Goal: Complete application form

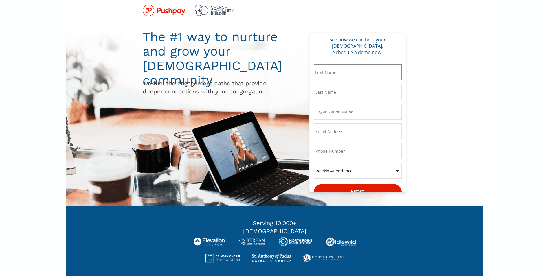
click at [347, 71] on input "* First Name:" at bounding box center [358, 72] width 88 height 16
type input "Deb"
type input "Eatros"
type input "[PERSON_NAME][DEMOGRAPHIC_DATA][PERSON_NAME]"
type input "[EMAIL_ADDRESS][DOMAIN_NAME]"
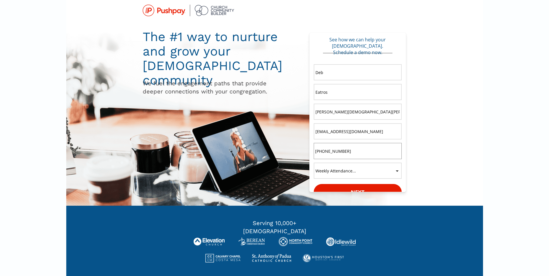
type input "[PHONE_NUMBER]"
click at [398, 172] on select "Weekly Attendance... 1100+ 400-1099 200-399 0-199" at bounding box center [358, 171] width 88 height 16
select select "0-199"
click at [314, 163] on select "Weekly Attendance... 1100+ 400-1099 200-399 0-199" at bounding box center [358, 171] width 88 height 16
click at [354, 189] on button "Next" at bounding box center [358, 192] width 88 height 16
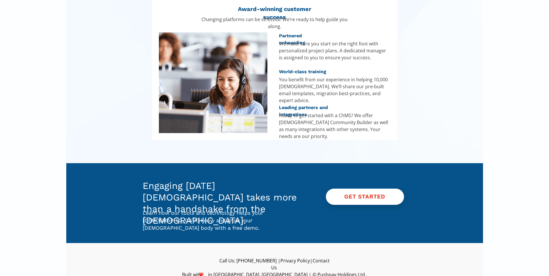
scroll to position [782, 0]
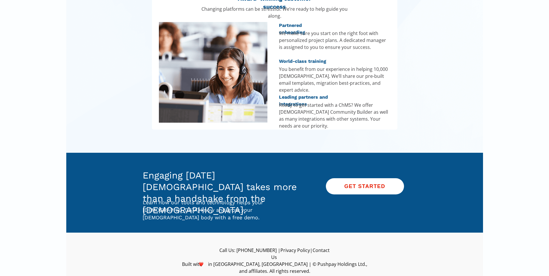
click at [356, 188] on strong "GET STARTED" at bounding box center [364, 187] width 41 height 6
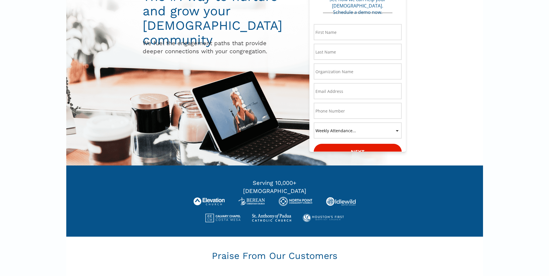
scroll to position [32, 0]
